Goal: Information Seeking & Learning: Learn about a topic

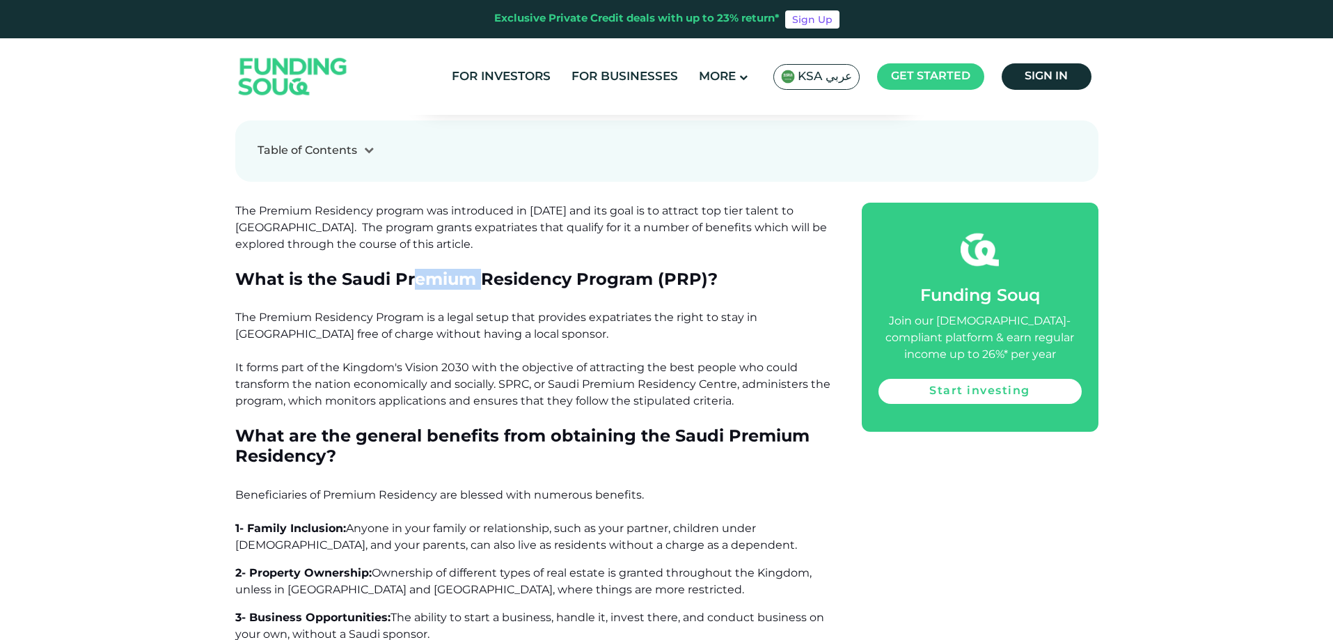
drag, startPoint x: 416, startPoint y: 276, endPoint x: 530, endPoint y: 282, distance: 113.6
click at [529, 282] on span "What is the Saudi Premium Residency Program (PRP)?" at bounding box center [476, 279] width 482 height 20
click at [530, 282] on span "What is the Saudi Premium Residency Program (PRP)?" at bounding box center [476, 279] width 482 height 20
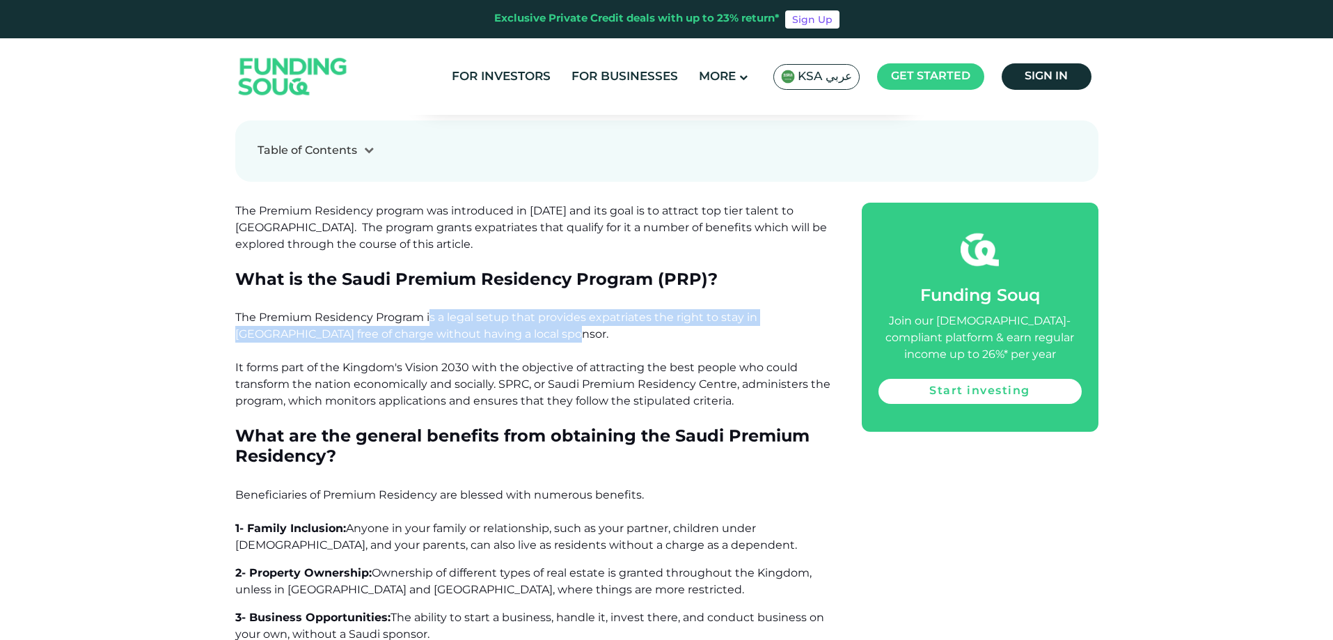
drag, startPoint x: 429, startPoint y: 316, endPoint x: 533, endPoint y: 335, distance: 106.1
click at [532, 335] on p "The Premium Residency Program is a legal setup that provides expatriates the ri…" at bounding box center [532, 359] width 595 height 100
click at [533, 335] on p "The Premium Residency Program is a legal setup that provides expatriates the ri…" at bounding box center [532, 359] width 595 height 100
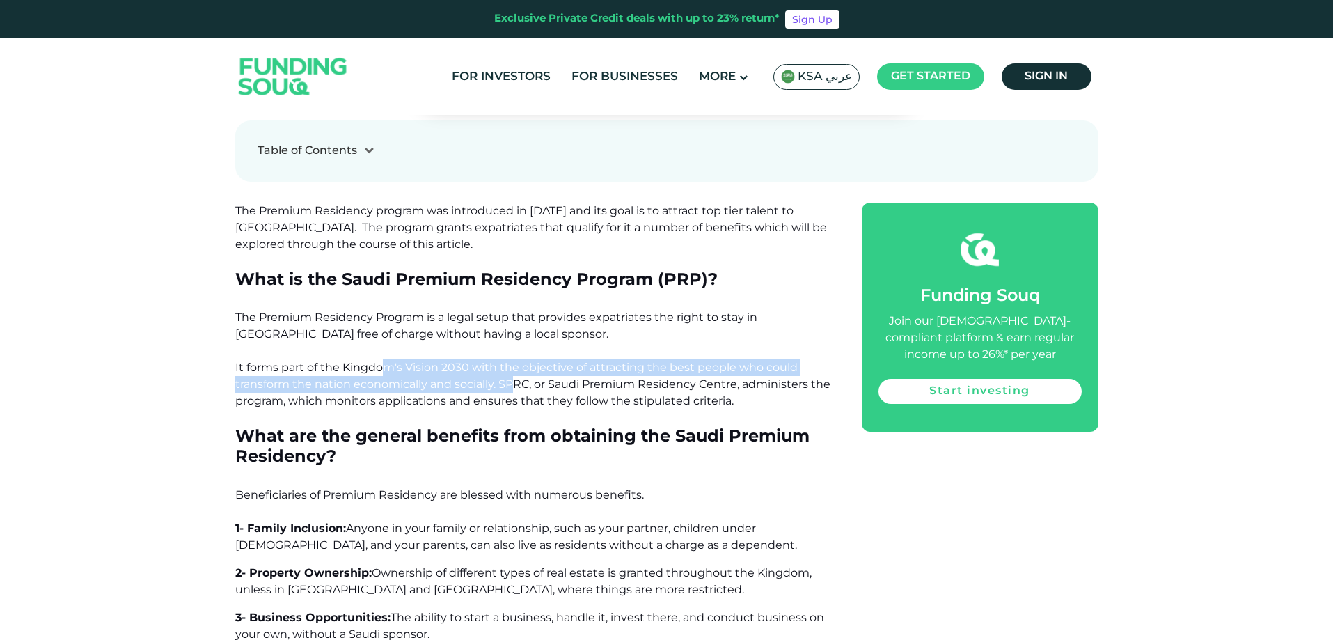
drag, startPoint x: 387, startPoint y: 362, endPoint x: 585, endPoint y: 383, distance: 199.5
click at [581, 383] on span "The Premium Residency Program is a legal setup that provides expatriates the ri…" at bounding box center [532, 358] width 595 height 97
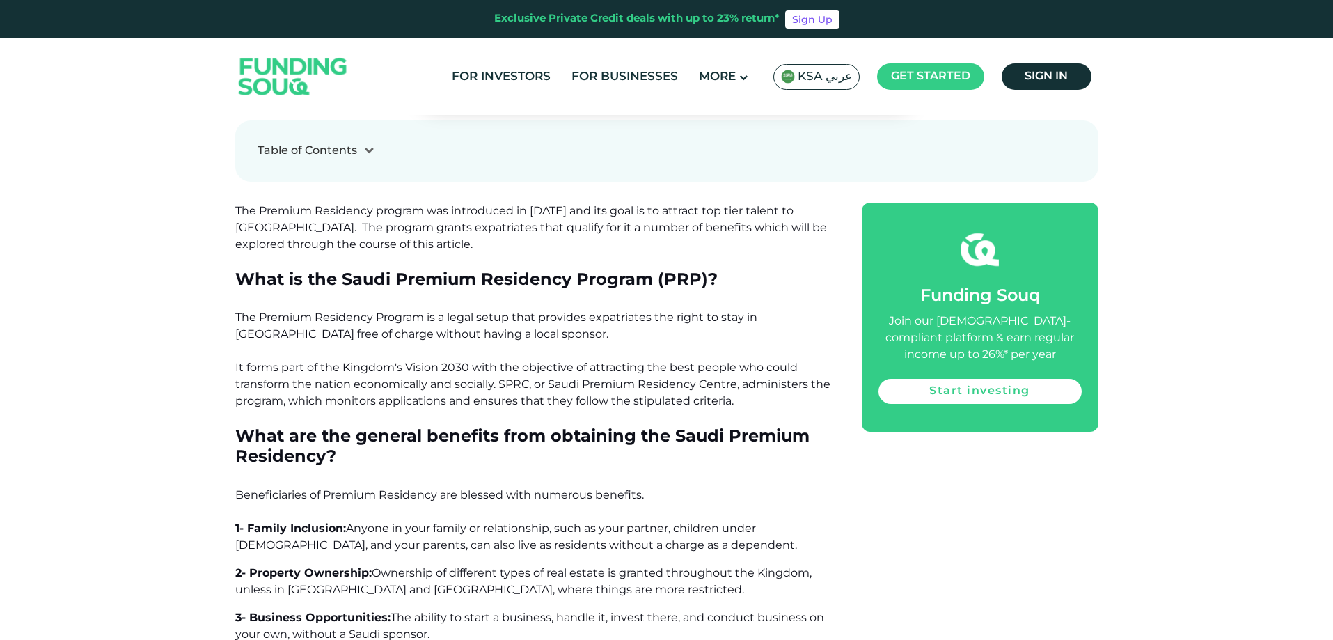
click at [586, 383] on span "The Premium Residency Program is a legal setup that provides expatriates the ri…" at bounding box center [532, 358] width 595 height 97
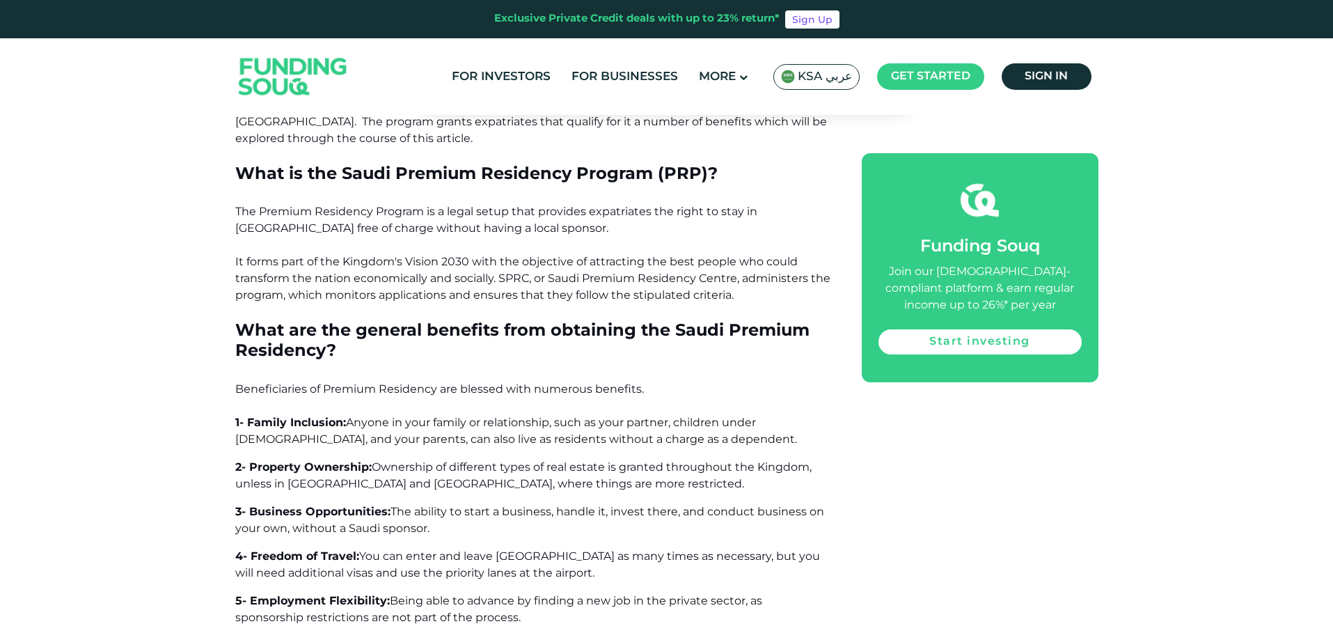
scroll to position [835, 0]
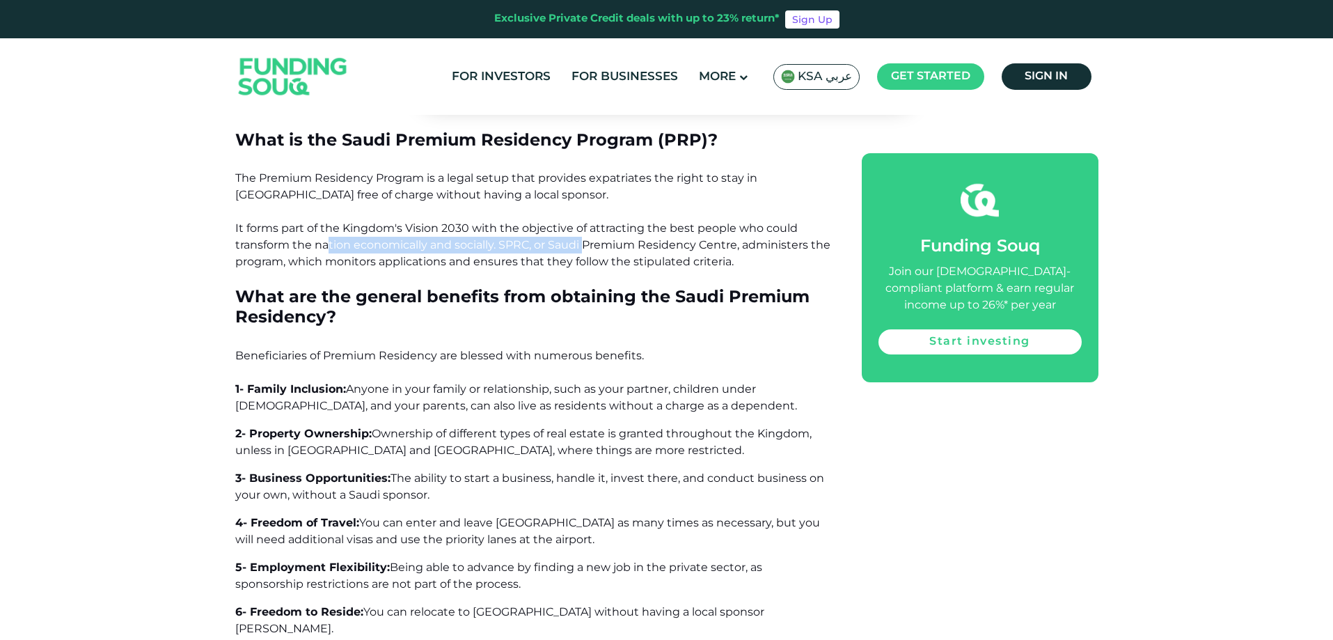
drag, startPoint x: 331, startPoint y: 252, endPoint x: 585, endPoint y: 249, distance: 254.0
click at [585, 249] on p "The Premium Residency Program is a legal setup that provides expatriates the ri…" at bounding box center [532, 220] width 595 height 100
click at [585, 249] on span "The Premium Residency Program is a legal setup that provides expatriates the ri…" at bounding box center [532, 219] width 595 height 97
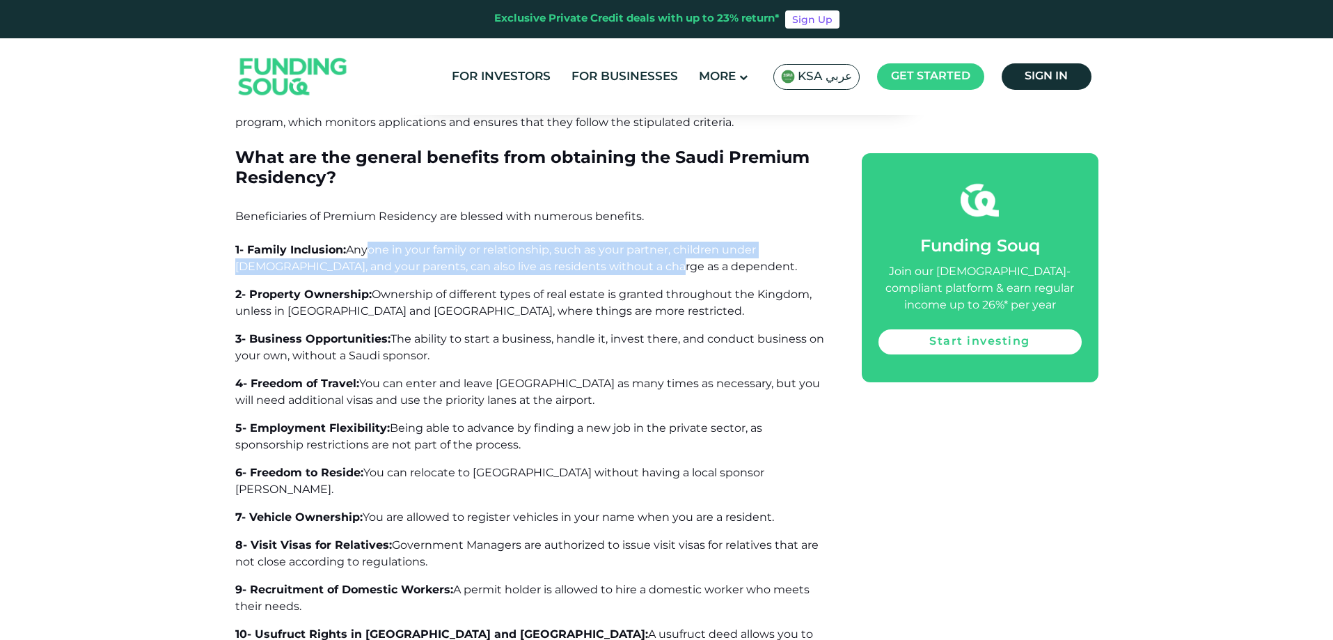
drag, startPoint x: 360, startPoint y: 246, endPoint x: 578, endPoint y: 260, distance: 218.3
click at [578, 260] on span "Anyone in your family or relationship, such as your partner, children under [DE…" at bounding box center [516, 258] width 562 height 30
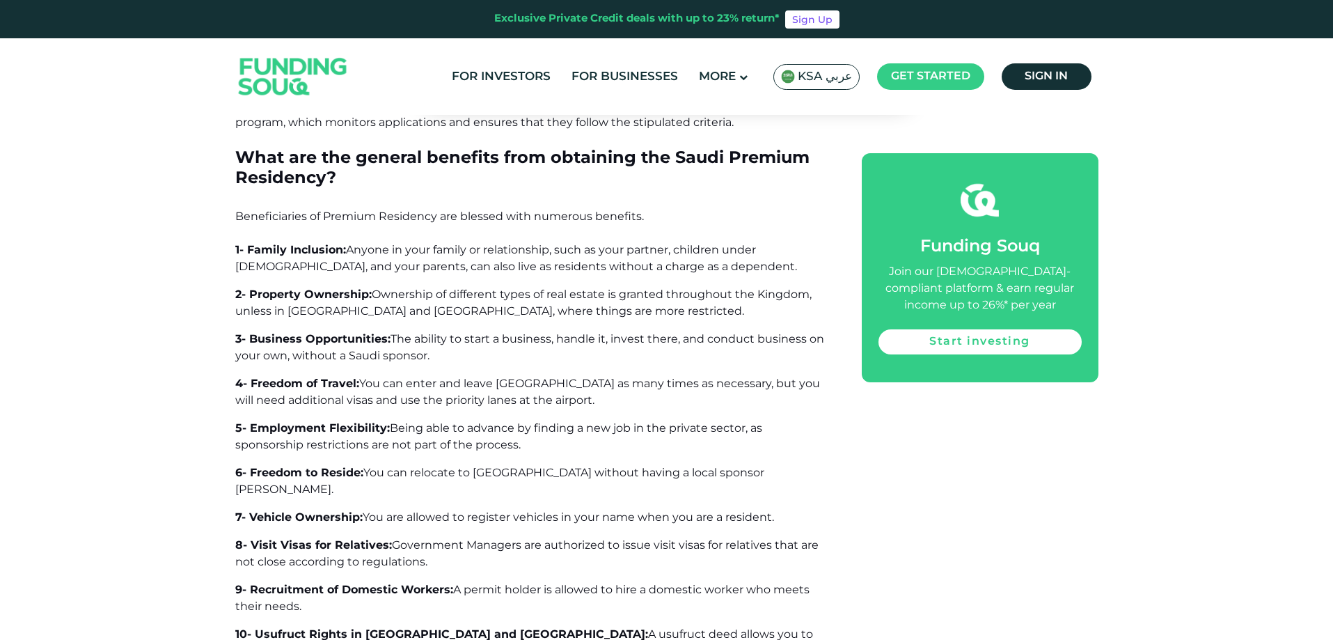
click at [581, 267] on span "Anyone in your family or relationship, such as your partner, children under [DE…" at bounding box center [516, 258] width 562 height 30
drag, startPoint x: 508, startPoint y: 267, endPoint x: 651, endPoint y: 267, distance: 142.7
click at [645, 267] on span "Anyone in your family or relationship, such as your partner, children under [DE…" at bounding box center [516, 258] width 562 height 30
click at [651, 267] on span "Anyone in your family or relationship, such as your partner, children under [DE…" at bounding box center [516, 258] width 562 height 30
drag, startPoint x: 380, startPoint y: 293, endPoint x: 661, endPoint y: 297, distance: 281.2
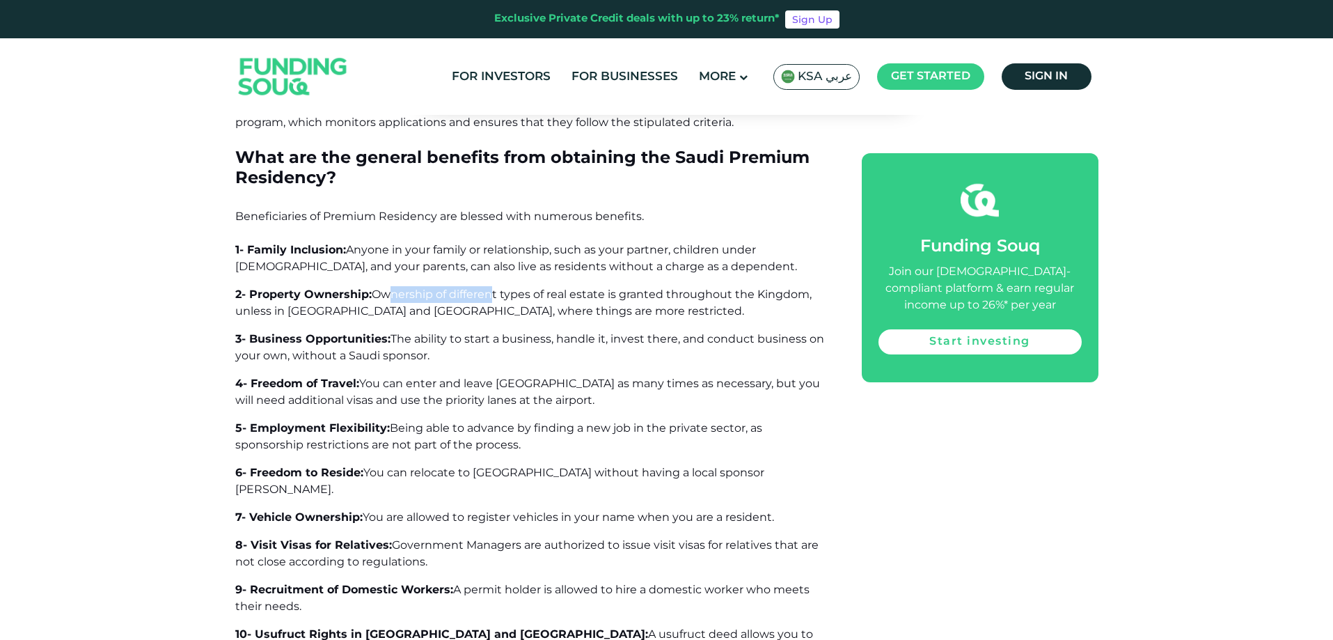
click at [650, 296] on span "Ownership of different types of real estate is granted throughout the Kingdom, …" at bounding box center [523, 302] width 576 height 30
click at [661, 297] on span "Ownership of different types of real estate is granted throughout the Kingdom, …" at bounding box center [523, 302] width 576 height 30
drag, startPoint x: 484, startPoint y: 342, endPoint x: 641, endPoint y: 342, distance: 157.3
click at [641, 342] on span "The ability to start a business, handle it, invest there, and conduct business …" at bounding box center [529, 347] width 589 height 30
click at [652, 342] on span "The ability to start a business, handle it, invest there, and conduct business …" at bounding box center [529, 347] width 589 height 30
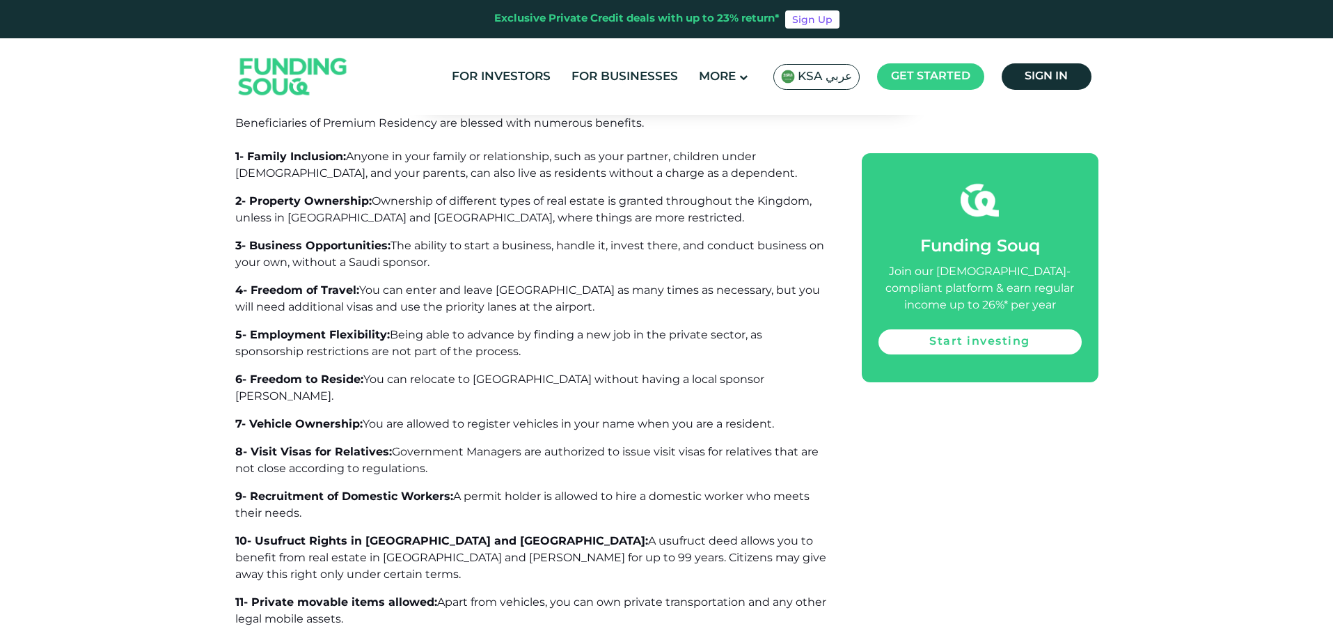
scroll to position [1114, 0]
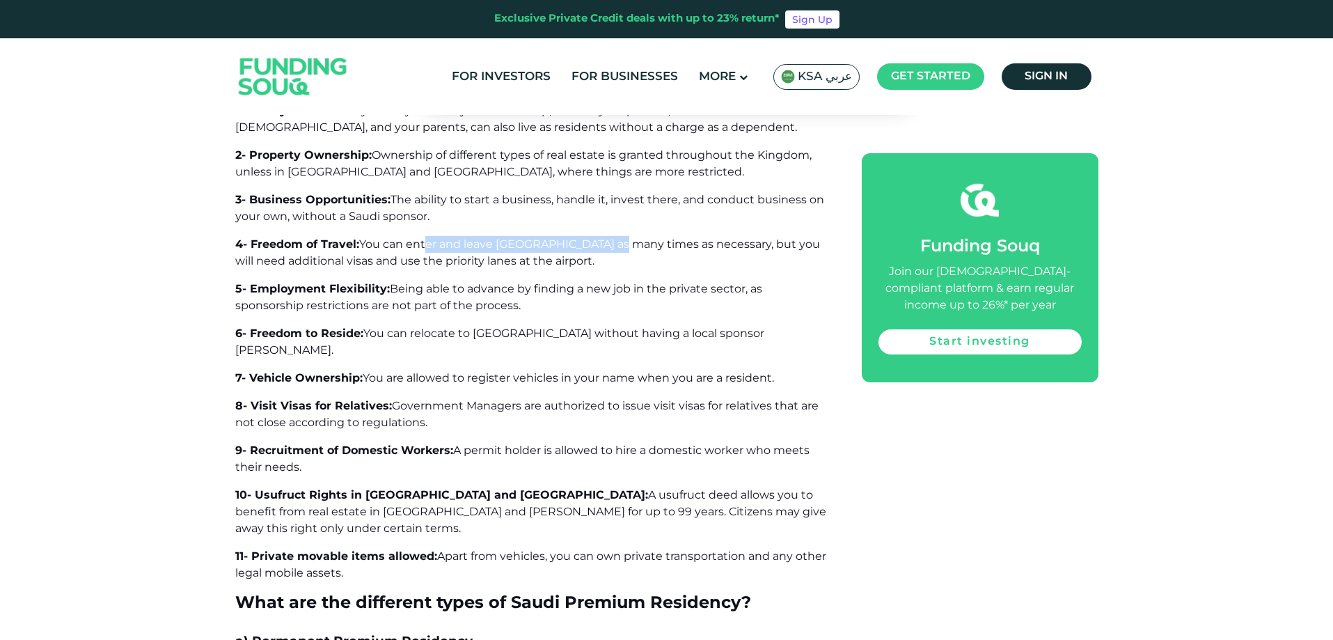
drag, startPoint x: 420, startPoint y: 246, endPoint x: 622, endPoint y: 246, distance: 201.8
click at [611, 246] on span "You can enter and leave [GEOGRAPHIC_DATA] as many times as necessary, but you w…" at bounding box center [527, 252] width 585 height 30
click at [622, 246] on span "You can enter and leave [GEOGRAPHIC_DATA] as many times as necessary, but you w…" at bounding box center [527, 252] width 585 height 30
drag, startPoint x: 377, startPoint y: 260, endPoint x: 508, endPoint y: 260, distance: 130.8
click at [480, 260] on span "You can enter and leave [GEOGRAPHIC_DATA] as many times as necessary, but you w…" at bounding box center [527, 252] width 585 height 30
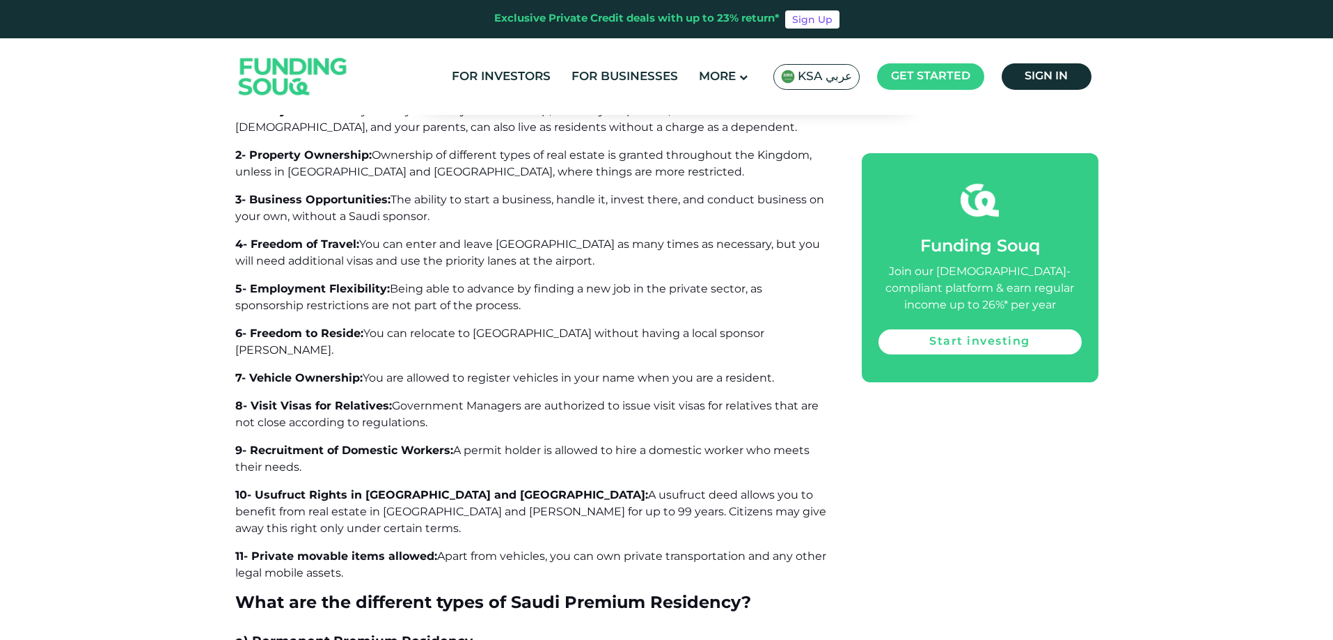
click at [508, 260] on span "You can enter and leave [GEOGRAPHIC_DATA] as many times as necessary, but you w…" at bounding box center [527, 252] width 585 height 30
drag, startPoint x: 274, startPoint y: 262, endPoint x: 349, endPoint y: 262, distance: 75.2
click at [349, 262] on span "You can enter and leave [GEOGRAPHIC_DATA] as many times as necessary, but you w…" at bounding box center [527, 252] width 585 height 30
drag, startPoint x: 656, startPoint y: 244, endPoint x: 692, endPoint y: 244, distance: 35.5
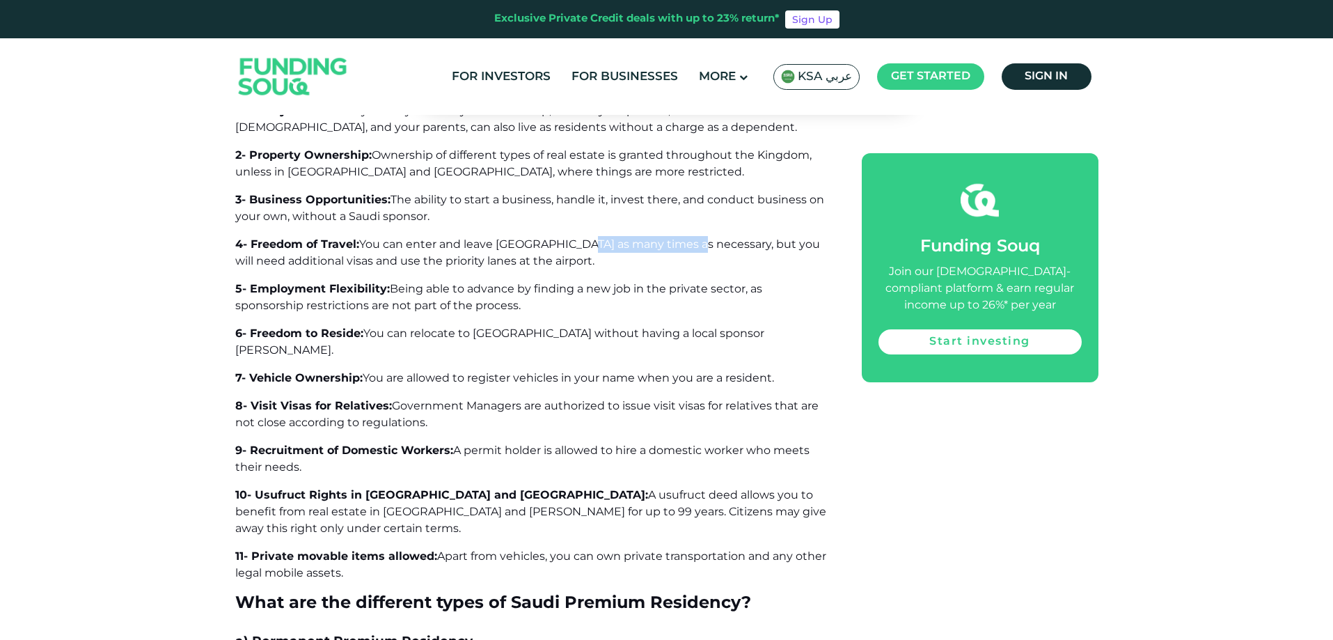
click at [690, 244] on span "You can enter and leave [GEOGRAPHIC_DATA] as many times as necessary, but you w…" at bounding box center [527, 252] width 585 height 30
click at [702, 244] on span "You can enter and leave [GEOGRAPHIC_DATA] as many times as necessary, but you w…" at bounding box center [527, 252] width 585 height 30
drag, startPoint x: 251, startPoint y: 261, endPoint x: 311, endPoint y: 265, distance: 60.0
click at [311, 265] on span "You can enter and leave [GEOGRAPHIC_DATA] as many times as necessary, but you w…" at bounding box center [527, 252] width 585 height 30
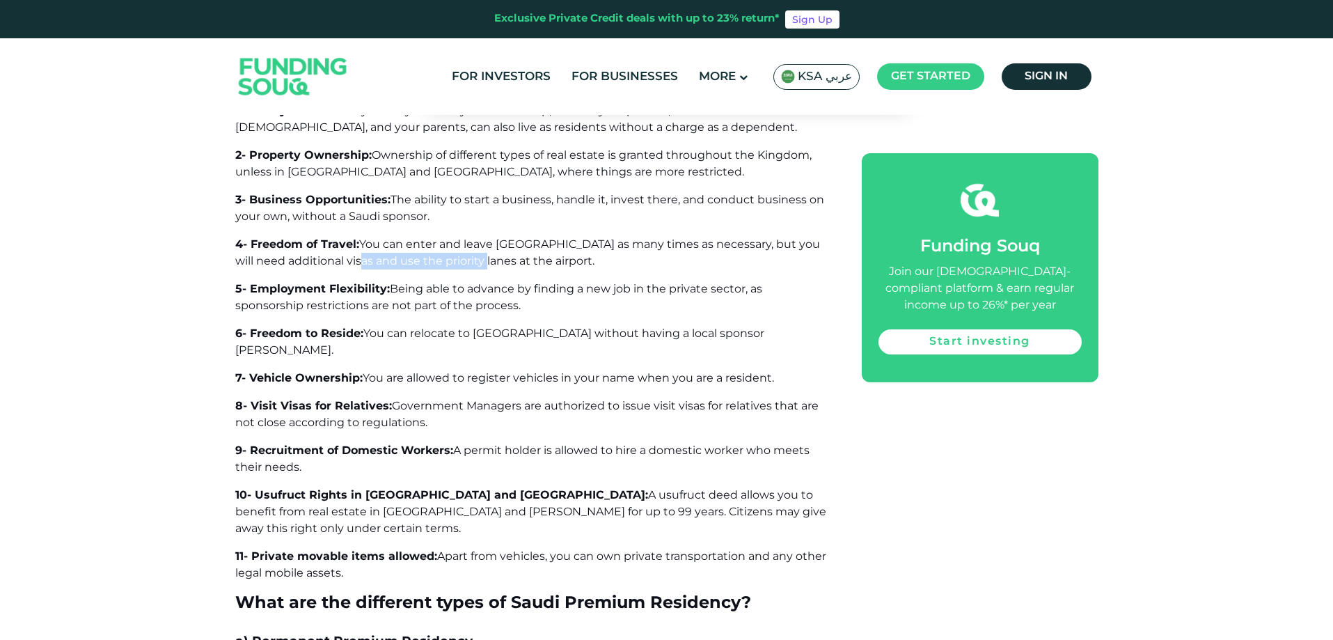
drag, startPoint x: 333, startPoint y: 262, endPoint x: 512, endPoint y: 261, distance: 178.9
click at [460, 262] on span "You can enter and leave [GEOGRAPHIC_DATA] as many times as necessary, but you w…" at bounding box center [527, 252] width 585 height 30
click at [512, 261] on span "You can enter and leave [GEOGRAPHIC_DATA] as many times as necessary, but you w…" at bounding box center [527, 252] width 585 height 30
drag, startPoint x: 442, startPoint y: 289, endPoint x: 642, endPoint y: 287, distance: 200.4
click at [642, 287] on span "Being able to advance by finding a new job in the private sector, as sponsorshi…" at bounding box center [498, 297] width 527 height 30
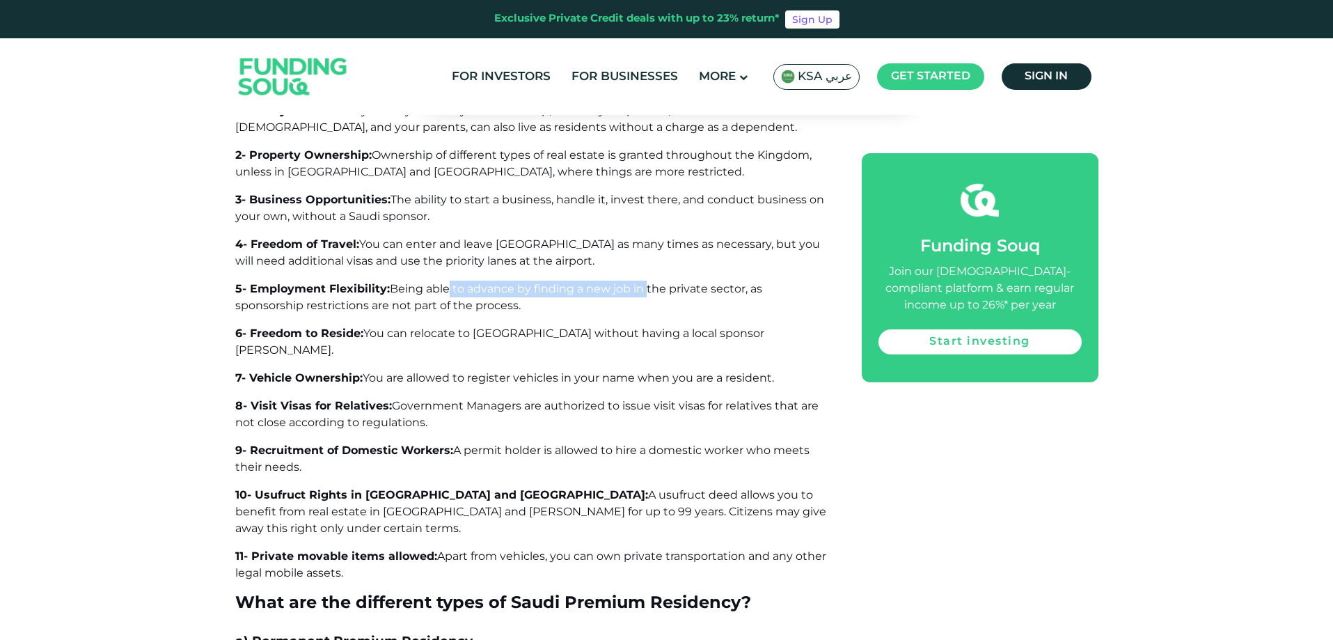
click at [642, 287] on span "Being able to advance by finding a new job in the private sector, as sponsorshi…" at bounding box center [498, 297] width 527 height 30
drag, startPoint x: 288, startPoint y: 302, endPoint x: 456, endPoint y: 301, distance: 167.7
click at [417, 301] on span "Being able to advance by finding a new job in the private sector, as sponsorshi…" at bounding box center [498, 297] width 527 height 30
click at [461, 301] on span "Being able to advance by finding a new job in the private sector, as sponsorshi…" at bounding box center [498, 297] width 527 height 30
drag, startPoint x: 400, startPoint y: 339, endPoint x: 660, endPoint y: 337, distance: 260.3
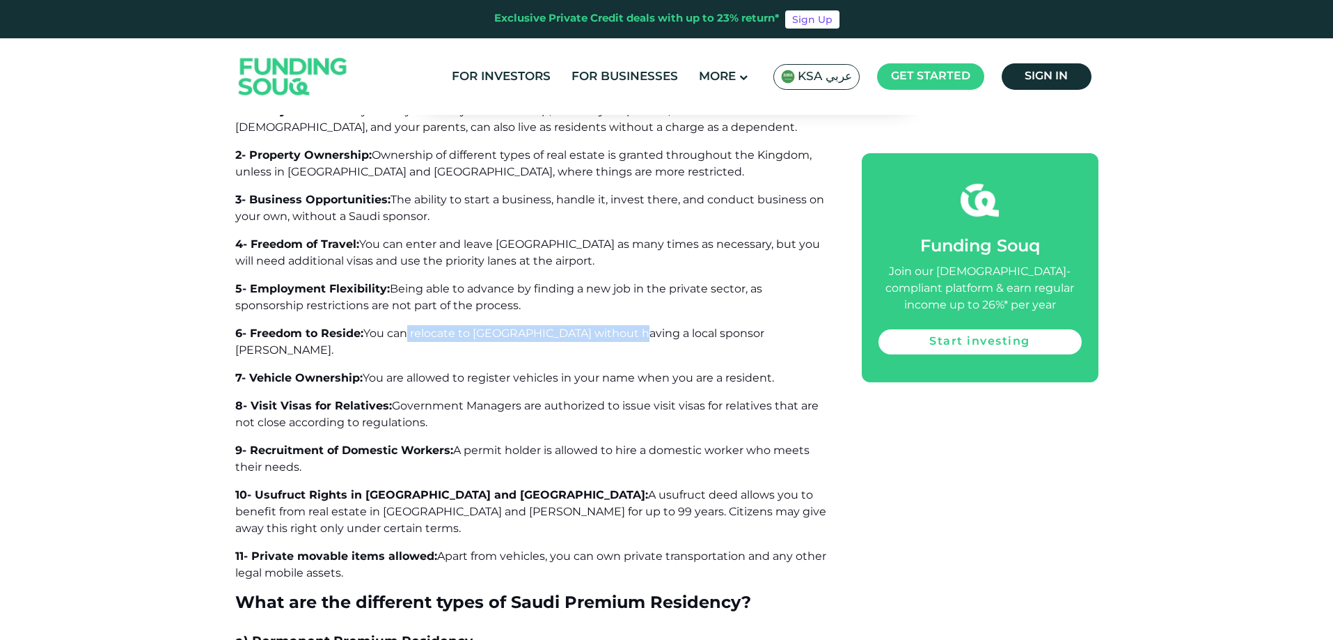
click at [660, 337] on span "You can relocate to [GEOGRAPHIC_DATA] without having a local sponsor [PERSON_NA…" at bounding box center [499, 341] width 529 height 30
click at [663, 337] on span "You can relocate to [GEOGRAPHIC_DATA] without having a local sponsor [PERSON_NA…" at bounding box center [499, 341] width 529 height 30
drag, startPoint x: 428, startPoint y: 361, endPoint x: 610, endPoint y: 365, distance: 182.4
click at [610, 371] on span "You are allowed to register vehicles in your name when you are a resident." at bounding box center [568, 377] width 411 height 13
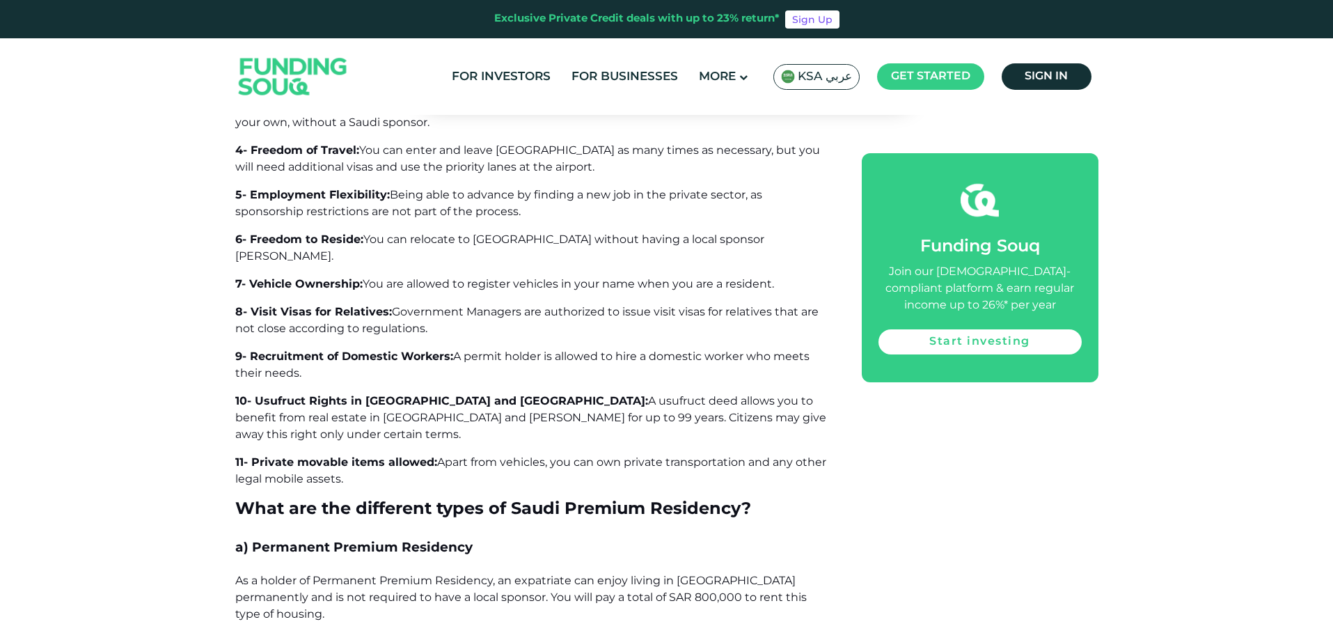
scroll to position [1253, 0]
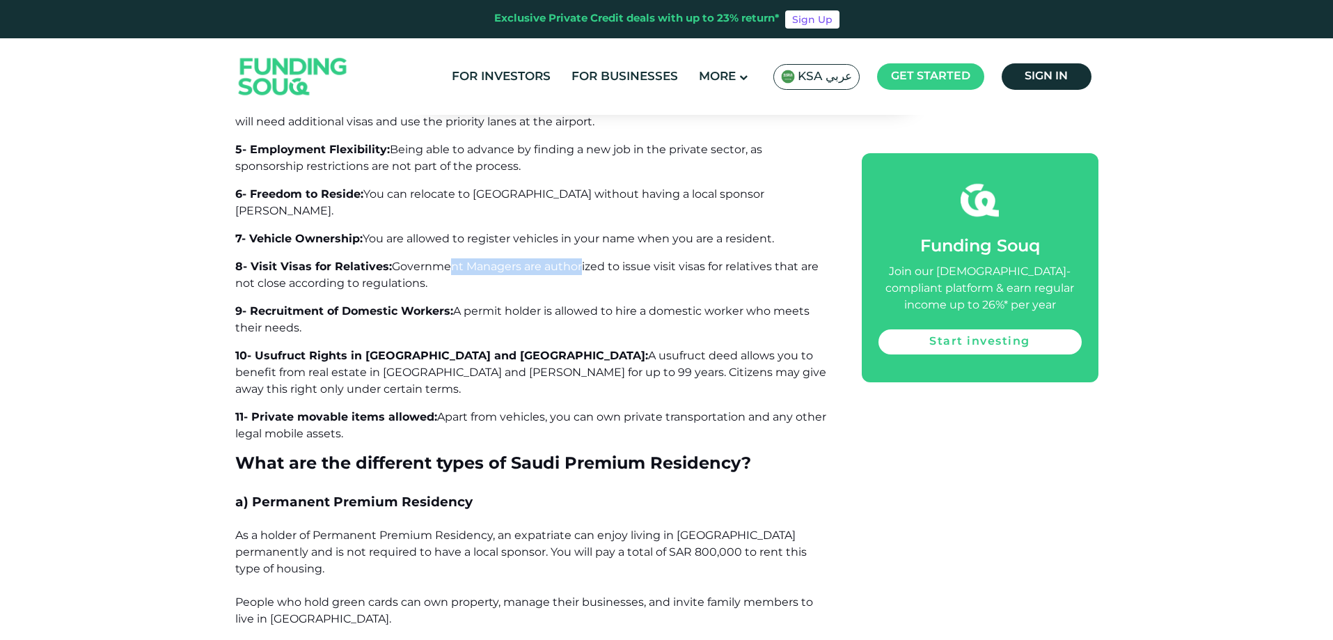
drag, startPoint x: 441, startPoint y: 247, endPoint x: 596, endPoint y: 248, distance: 155.2
click at [574, 260] on span "Government Managers are authorized to issue visit visas for relatives that are …" at bounding box center [526, 275] width 583 height 30
click at [624, 260] on span "Government Managers are authorized to issue visit visas for relatives that are …" at bounding box center [526, 275] width 583 height 30
drag, startPoint x: 278, startPoint y: 267, endPoint x: 411, endPoint y: 264, distance: 132.9
click at [411, 264] on span "Government Managers are authorized to issue visit visas for relatives that are …" at bounding box center [526, 275] width 583 height 30
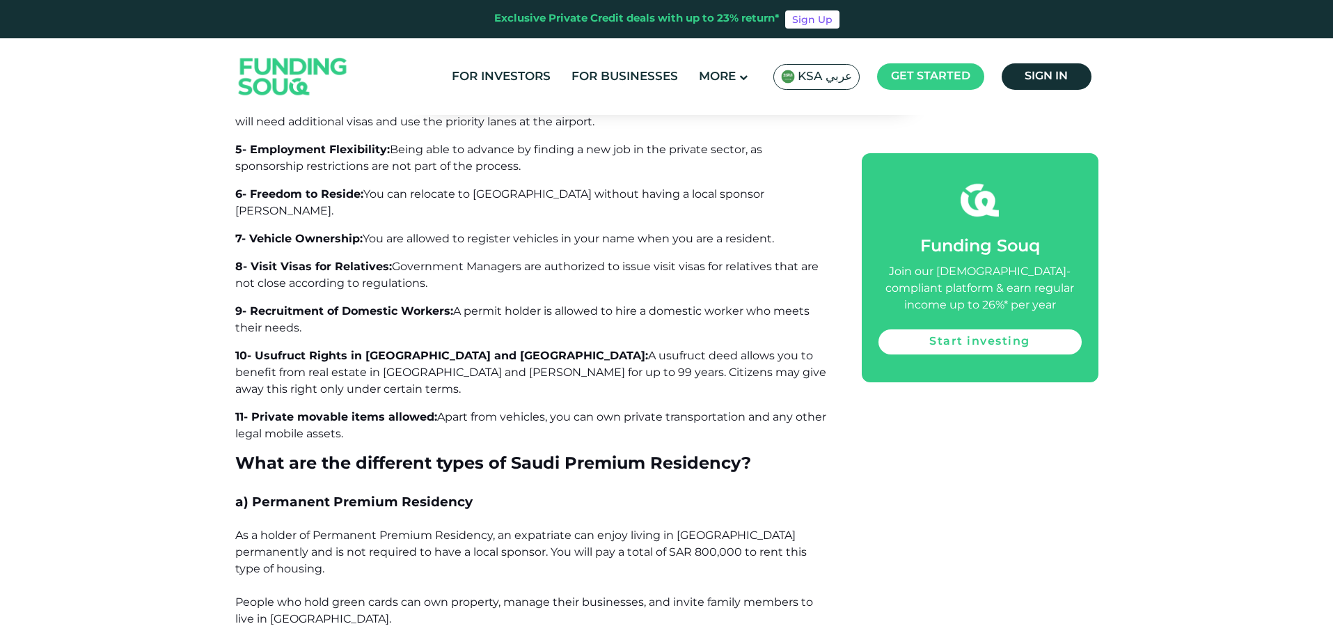
click at [476, 264] on p "8- Visit Visas for Relatives: Government Managers are authorized to issue visit…" at bounding box center [532, 274] width 595 height 33
drag, startPoint x: 498, startPoint y: 291, endPoint x: 665, endPoint y: 291, distance: 167.0
click at [651, 304] on span "A permit holder is allowed to hire a domestic worker who meets their needs." at bounding box center [522, 319] width 574 height 30
click at [665, 304] on span "A permit holder is allowed to hire a domestic worker who meets their needs." at bounding box center [522, 319] width 574 height 30
drag, startPoint x: 495, startPoint y: 339, endPoint x: 649, endPoint y: 337, distance: 153.8
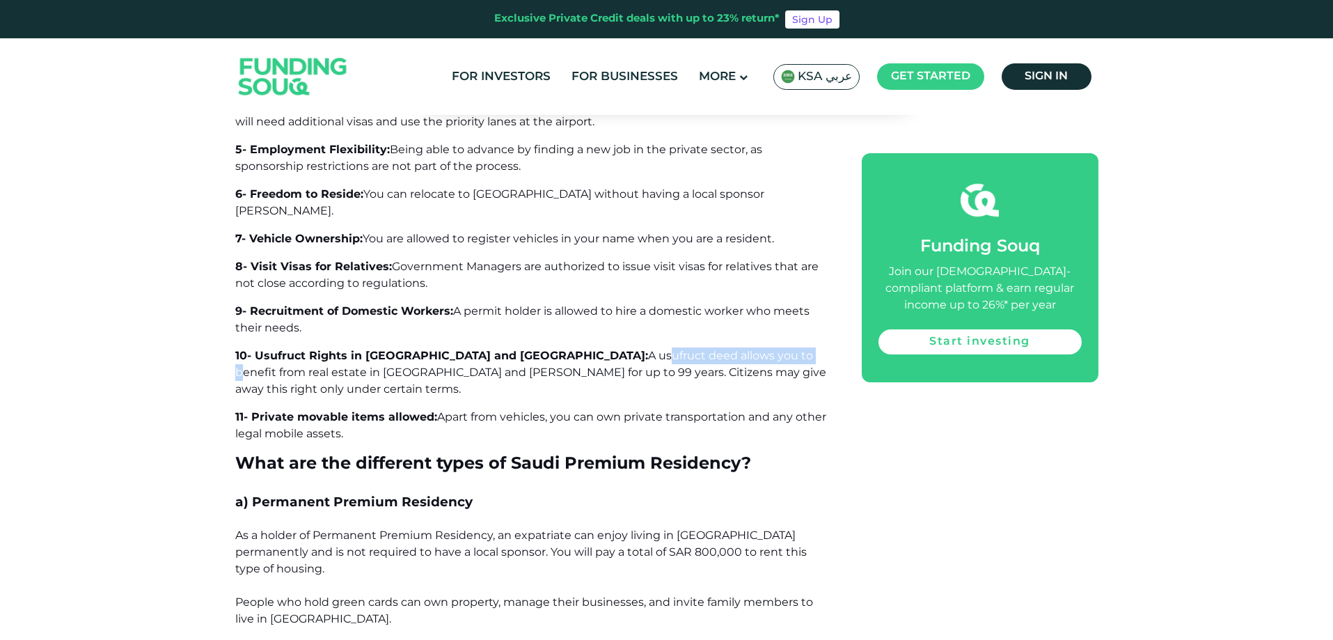
click at [646, 349] on span "A usufruct deed allows you to benefit from real estate in [GEOGRAPHIC_DATA] and…" at bounding box center [530, 372] width 591 height 47
click at [649, 349] on span "A usufruct deed allows you to benefit from real estate in [GEOGRAPHIC_DATA] and…" at bounding box center [530, 372] width 591 height 47
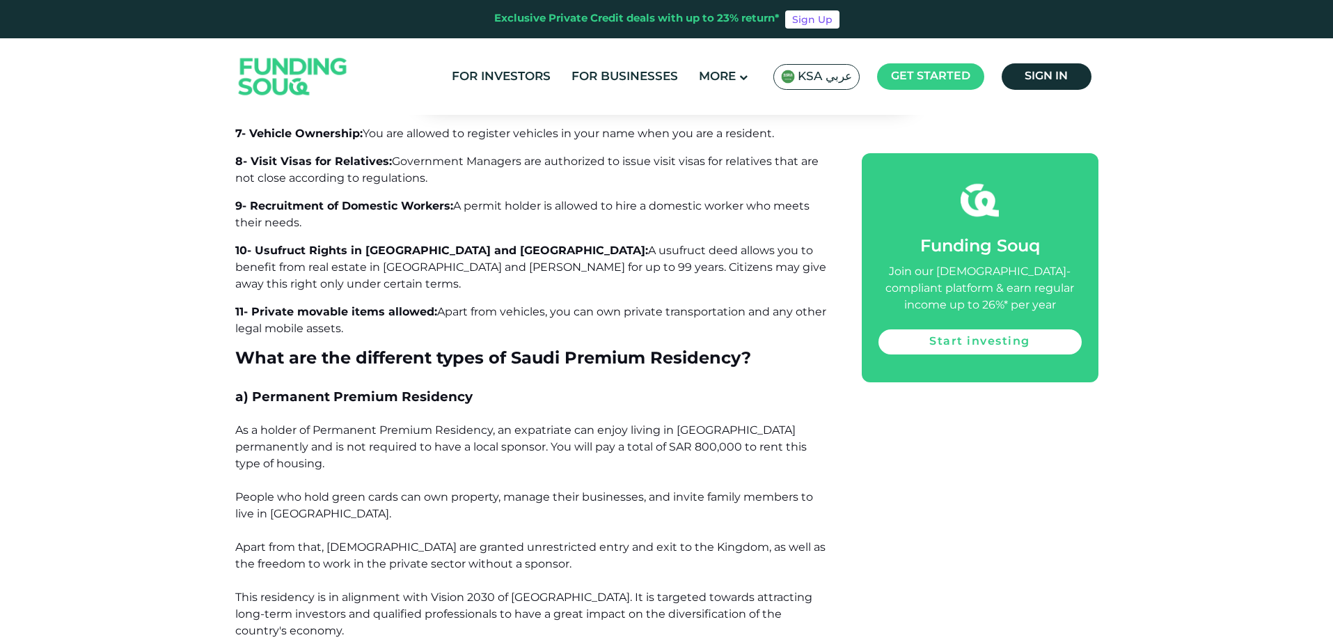
scroll to position [1392, 0]
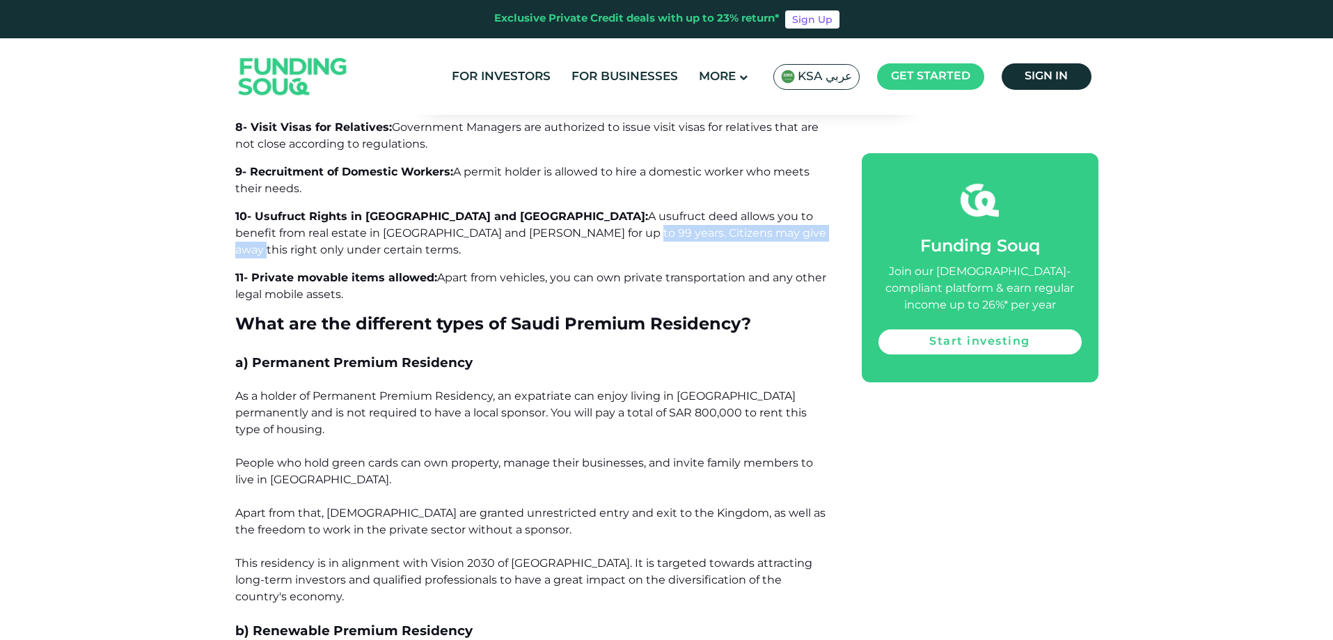
drag, startPoint x: 456, startPoint y: 216, endPoint x: 665, endPoint y: 214, distance: 208.8
click at [662, 214] on span "A usufruct deed allows you to benefit from real estate in [GEOGRAPHIC_DATA] and…" at bounding box center [530, 232] width 591 height 47
click at [666, 214] on span "A usufruct deed allows you to benefit from real estate in [GEOGRAPHIC_DATA] and…" at bounding box center [530, 232] width 591 height 47
drag, startPoint x: 489, startPoint y: 244, endPoint x: 684, endPoint y: 245, distance: 194.9
click at [684, 271] on span "Apart from vehicles, you can own private transportation and any other legal mob…" at bounding box center [530, 286] width 591 height 30
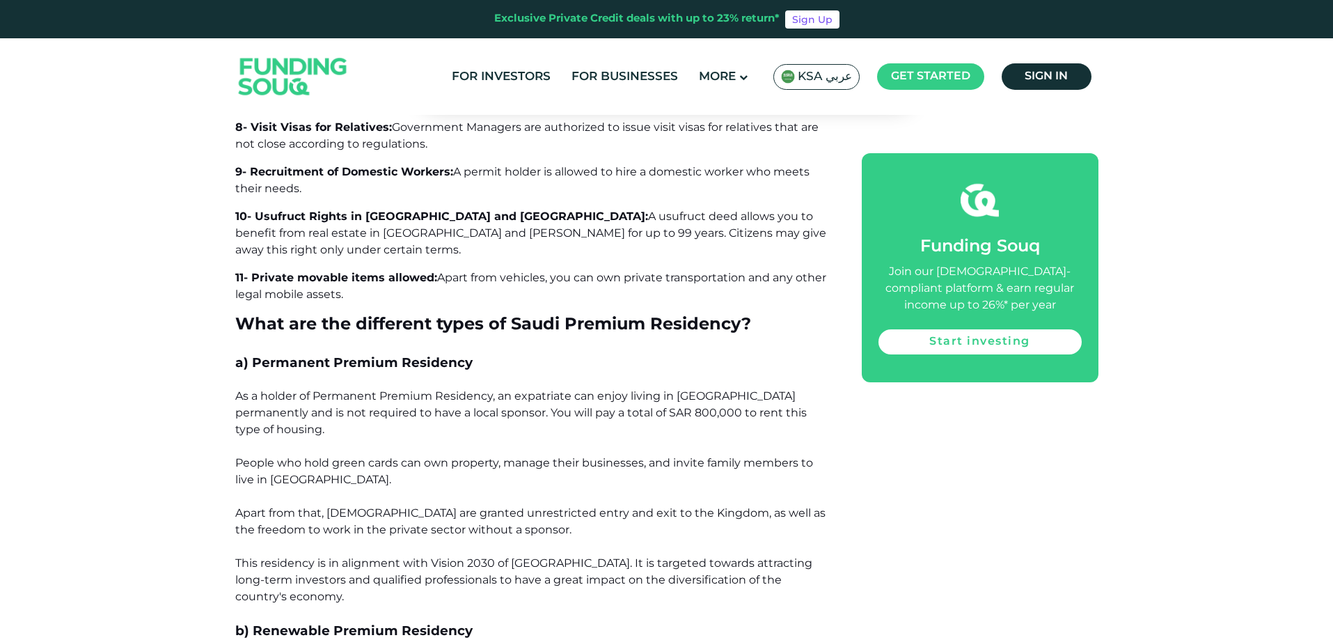
click at [717, 271] on span "Apart from vehicles, you can own private transportation and any other legal mob…" at bounding box center [530, 286] width 591 height 30
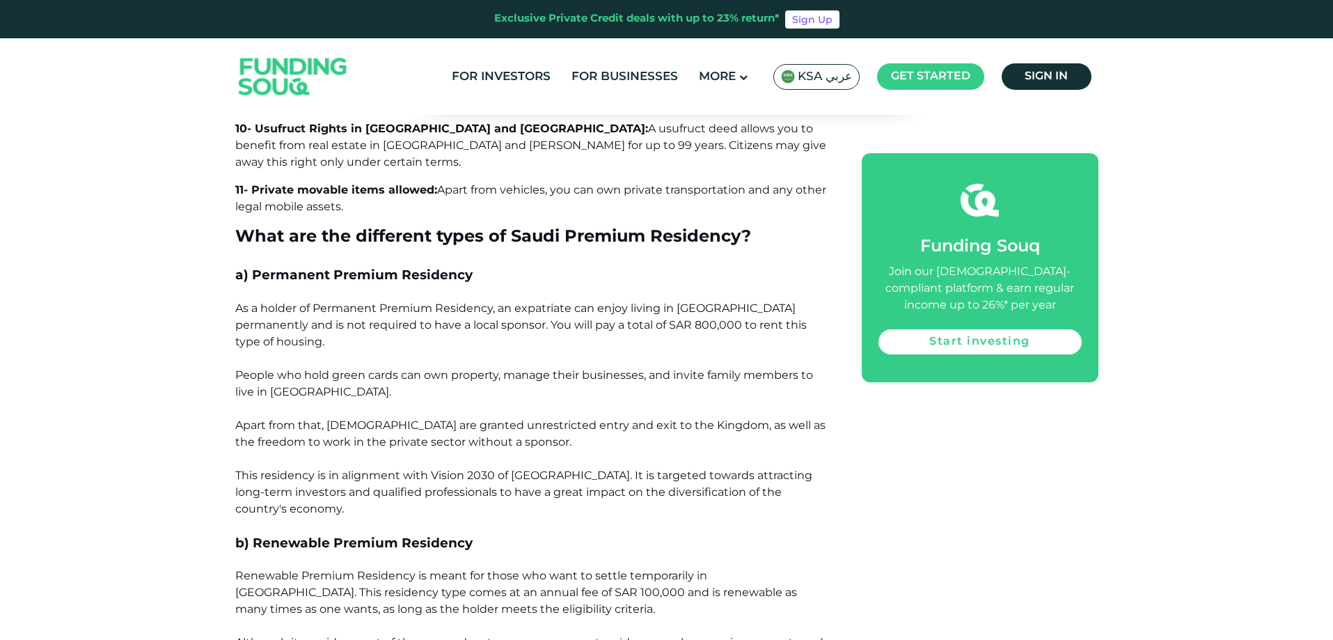
scroll to position [1531, 0]
